Goal: Task Accomplishment & Management: Manage account settings

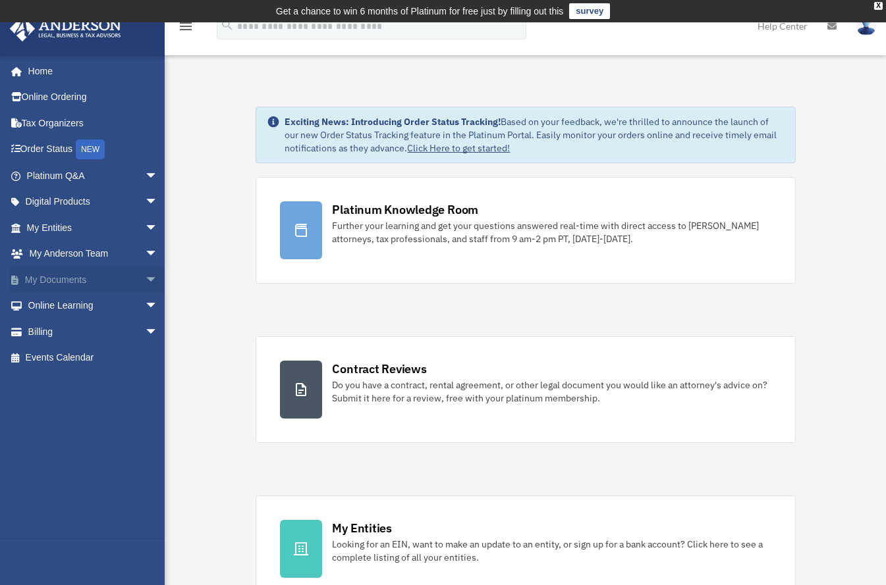
click at [145, 277] on span "arrow_drop_down" at bounding box center [158, 280] width 26 height 27
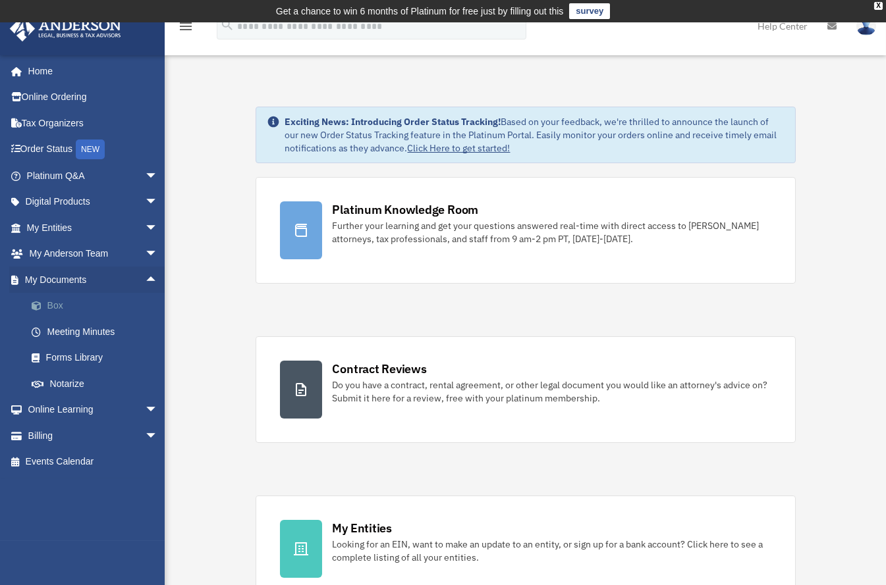
click at [53, 307] on link "Box" at bounding box center [97, 306] width 159 height 26
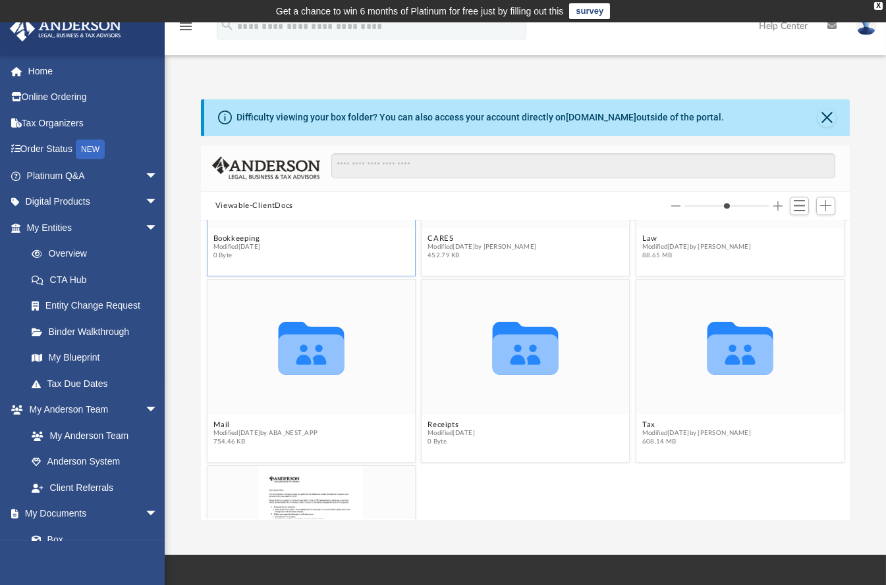
scroll to position [175, 0]
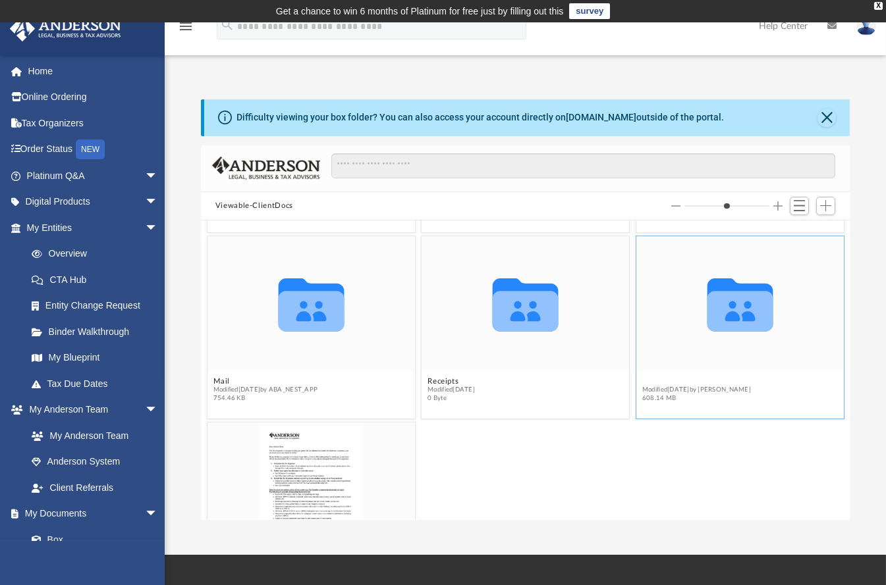
click at [642, 377] on button "Tax" at bounding box center [696, 381] width 109 height 9
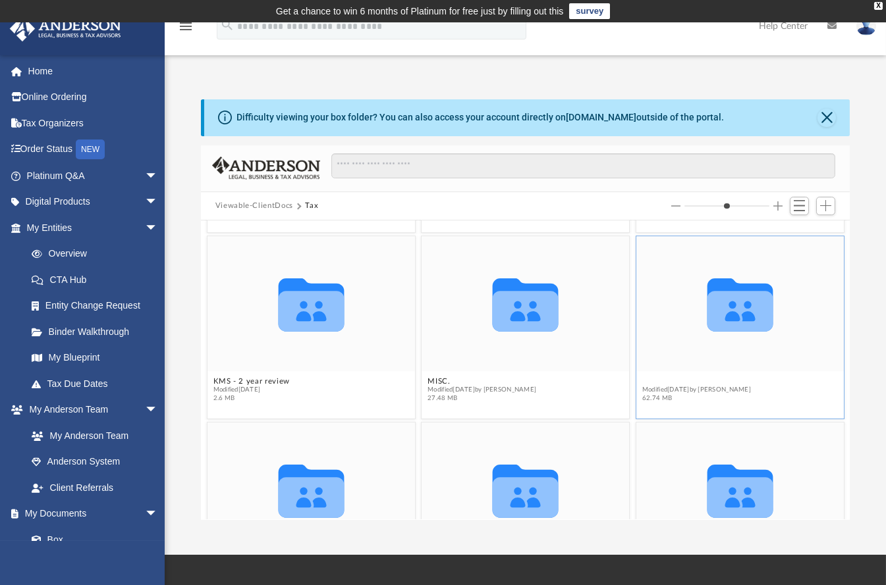
click at [651, 377] on button "my stuff 2024" at bounding box center [696, 381] width 109 height 9
type input "*"
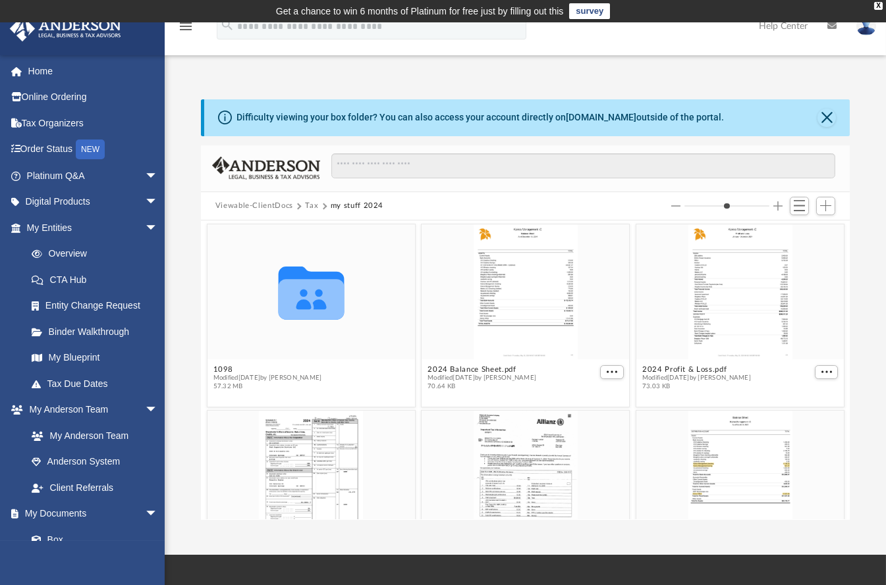
scroll to position [0, 0]
click at [799, 207] on span "Switch to List View" at bounding box center [798, 205] width 11 height 11
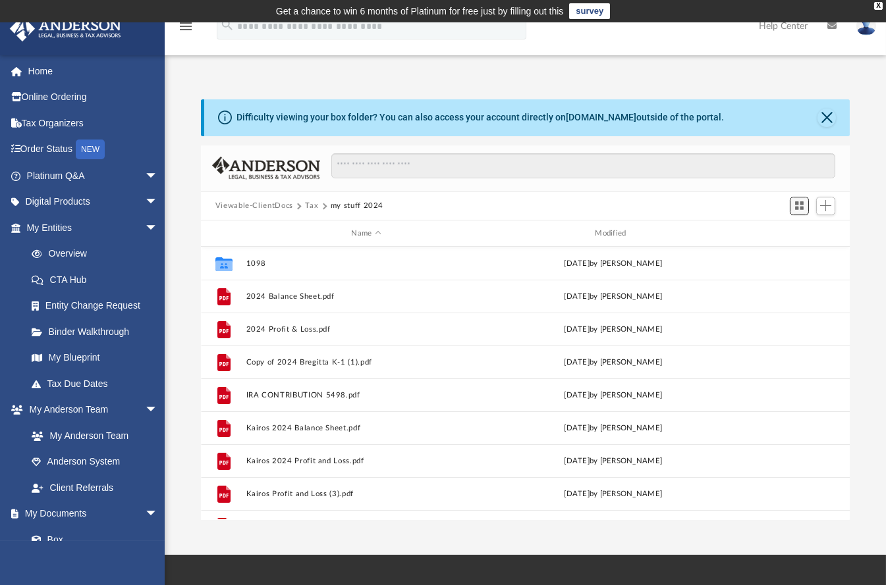
scroll to position [286, 635]
click at [830, 201] on span "Add" at bounding box center [825, 205] width 11 height 11
click at [804, 230] on li "Upload" at bounding box center [807, 233] width 42 height 14
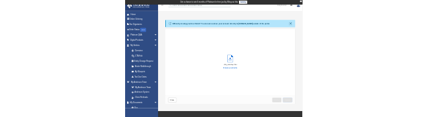
scroll to position [321, 635]
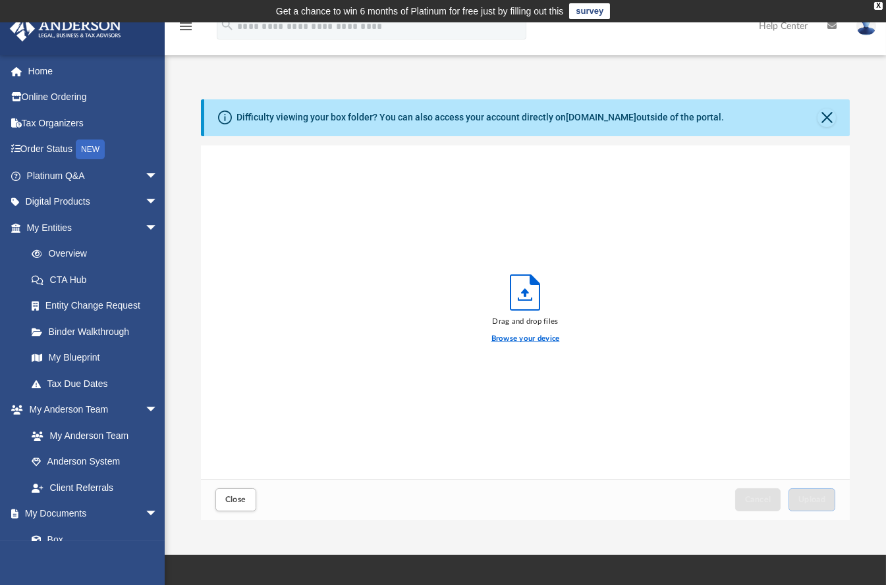
click at [525, 336] on label "Browse your device" at bounding box center [525, 339] width 68 height 12
click at [0, 0] on input "Browse your device" at bounding box center [0, 0] width 0 height 0
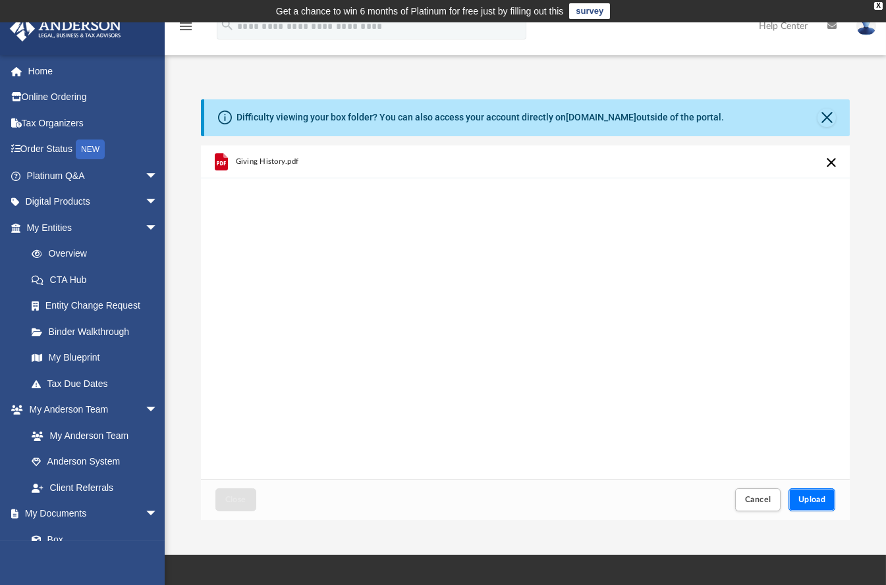
click at [818, 494] on button "Upload" at bounding box center [811, 500] width 47 height 23
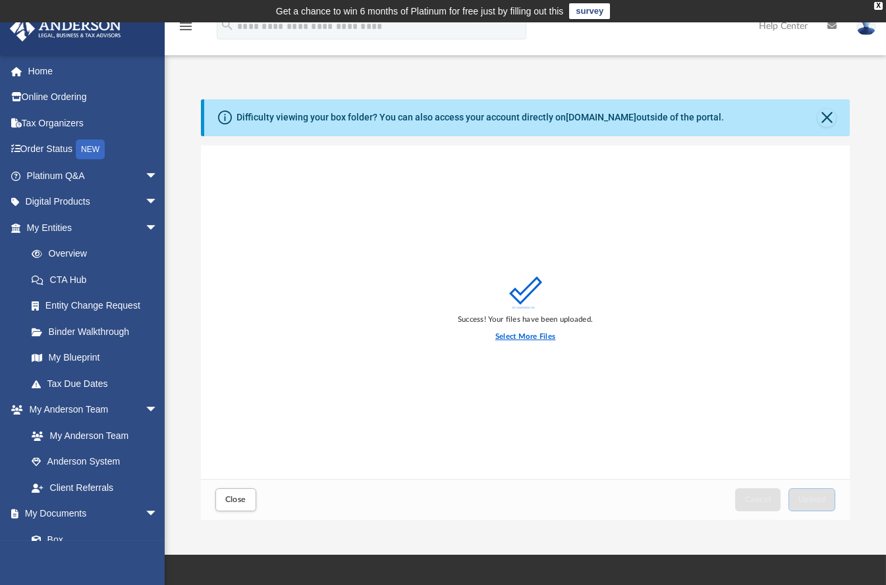
click at [539, 334] on label "Select More Files" at bounding box center [525, 337] width 60 height 12
click at [0, 0] on input "Select More Files" at bounding box center [0, 0] width 0 height 0
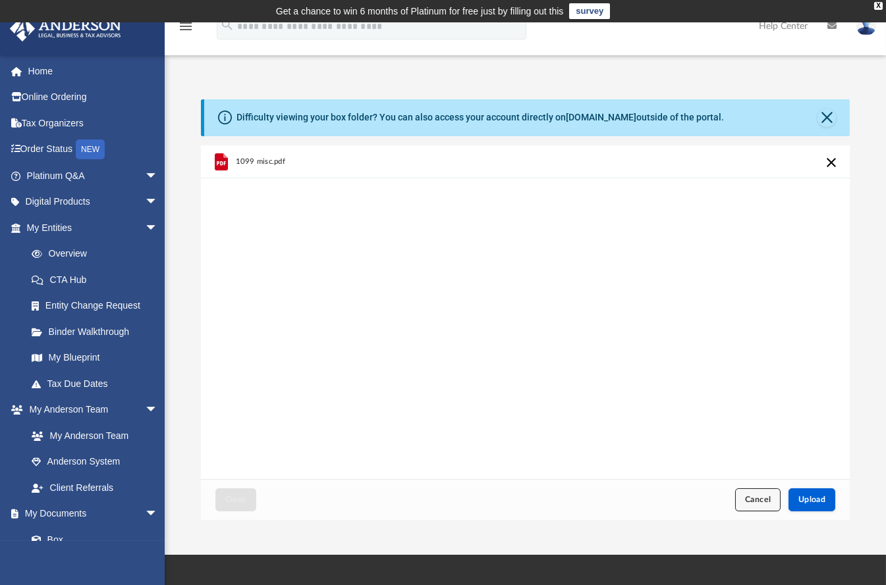
click at [752, 502] on span "Cancel" at bounding box center [758, 500] width 26 height 8
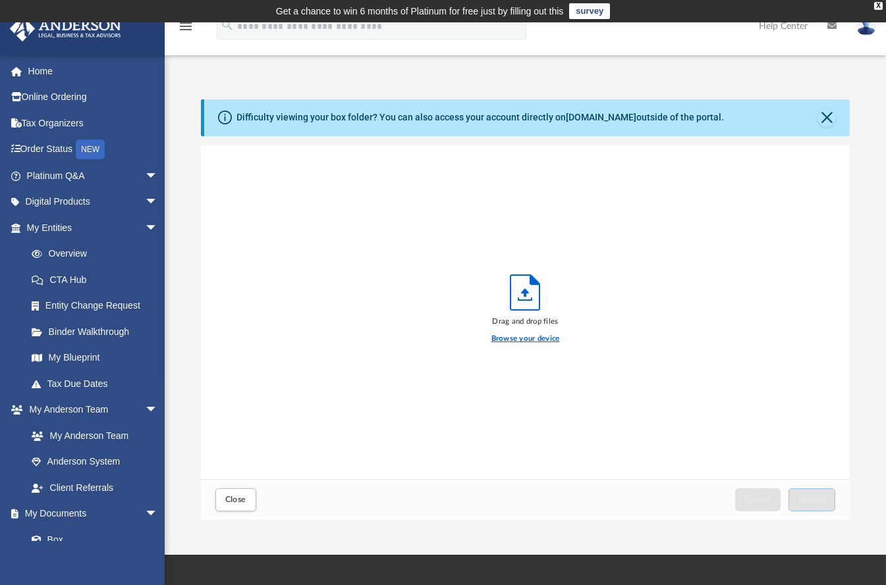
click at [515, 338] on label "Browse your device" at bounding box center [525, 339] width 68 height 12
click at [0, 0] on input "Browse your device" at bounding box center [0, 0] width 0 height 0
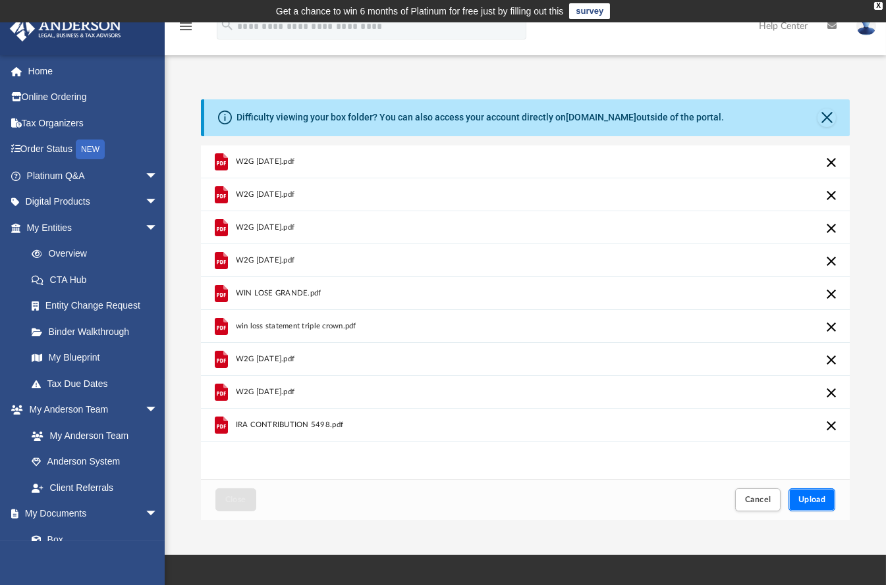
click at [817, 496] on span "Upload" at bounding box center [812, 500] width 28 height 8
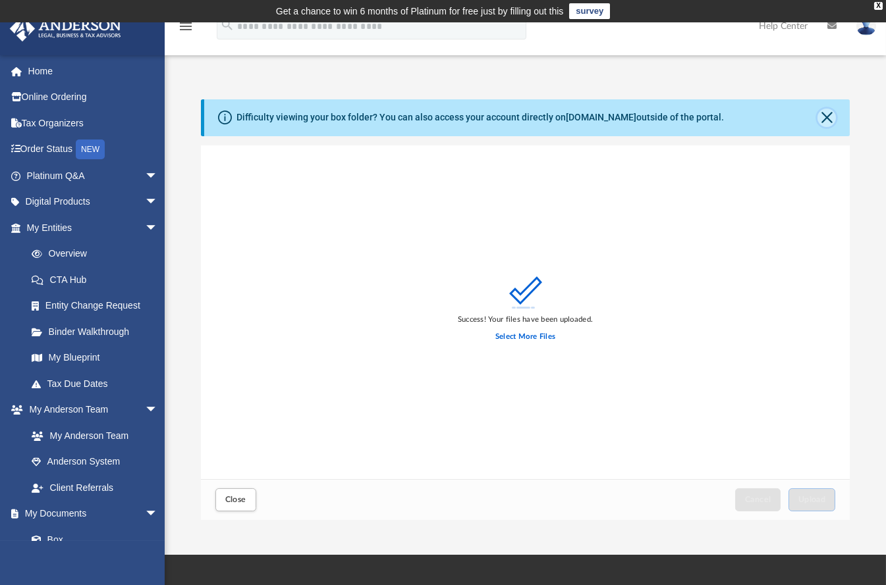
click at [824, 116] on button "Close" at bounding box center [826, 118] width 18 height 18
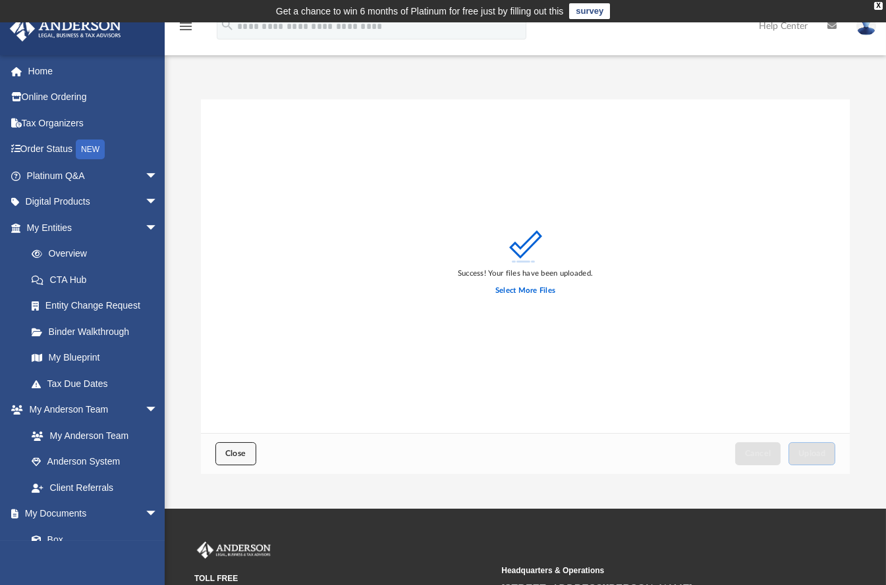
click at [236, 452] on span "Close" at bounding box center [235, 454] width 21 height 8
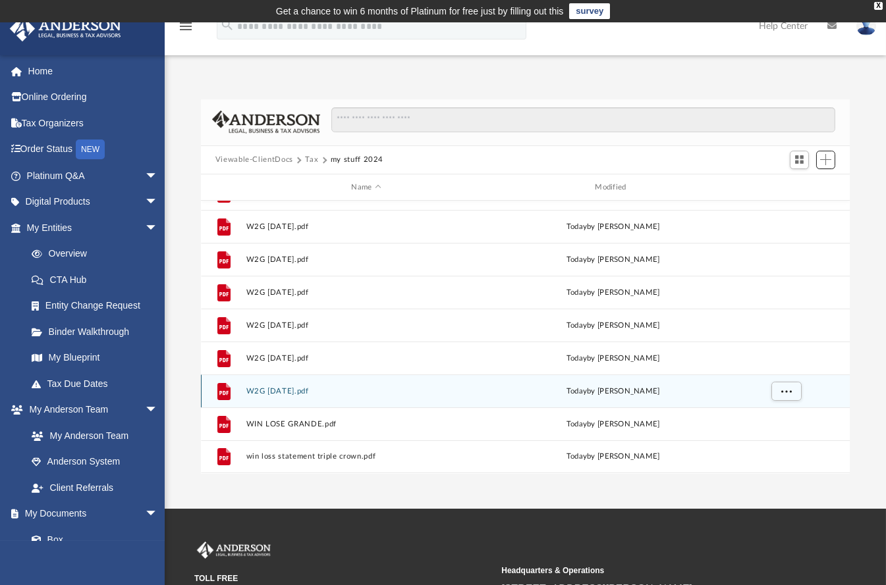
scroll to position [0, 0]
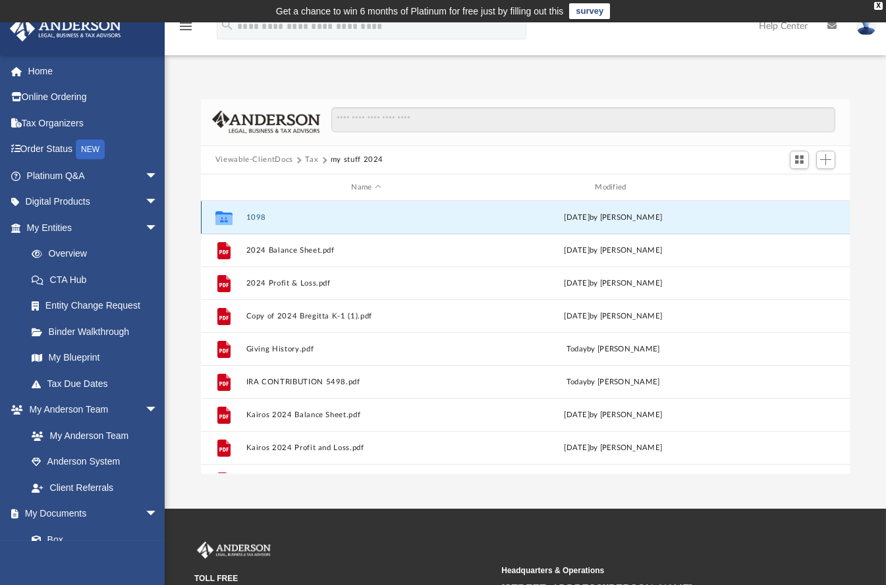
click at [257, 217] on button "1098" at bounding box center [366, 217] width 241 height 9
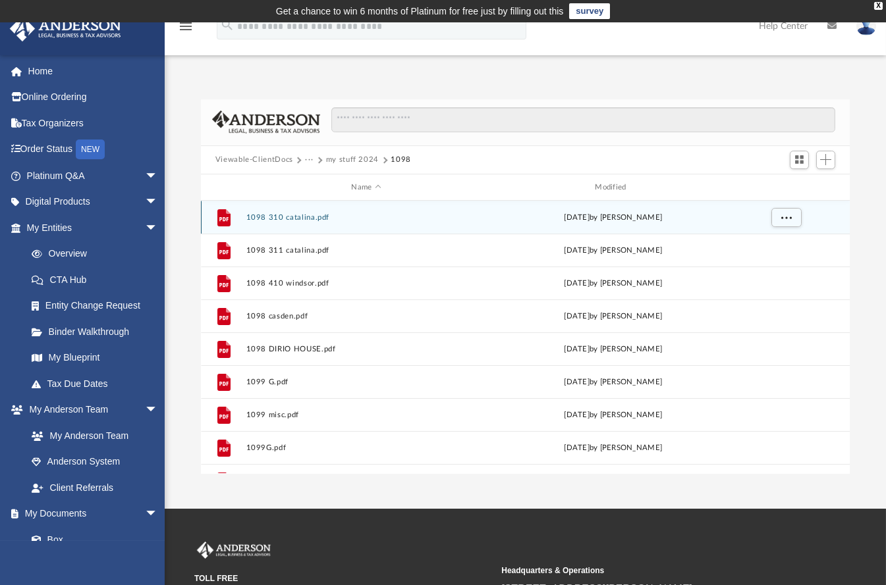
click at [299, 217] on button "1098 310 catalina.pdf" at bounding box center [366, 217] width 241 height 9
